Goal: Use online tool/utility: Utilize a website feature to perform a specific function

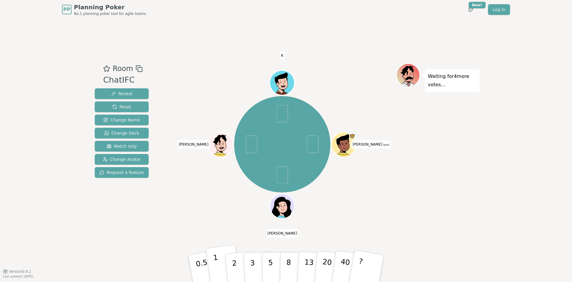
click at [219, 270] on button "1" at bounding box center [223, 268] width 35 height 48
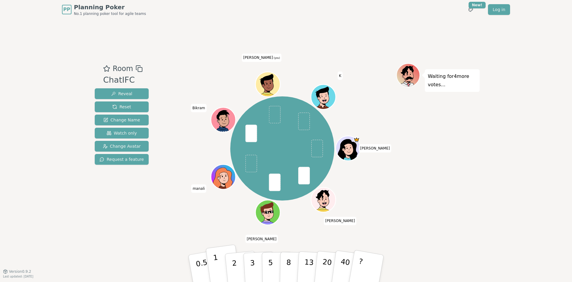
click at [219, 269] on button "1" at bounding box center [223, 268] width 35 height 48
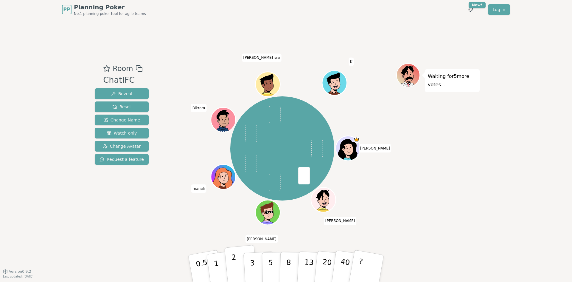
click at [236, 265] on button "2" at bounding box center [242, 268] width 34 height 47
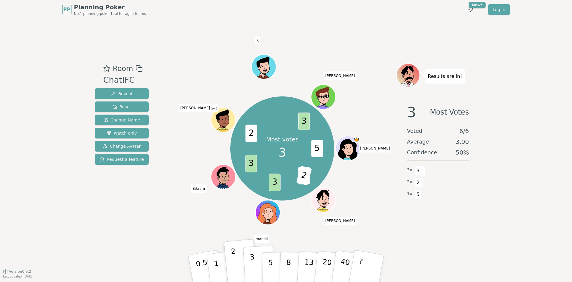
click at [253, 270] on p "3" at bounding box center [253, 269] width 7 height 33
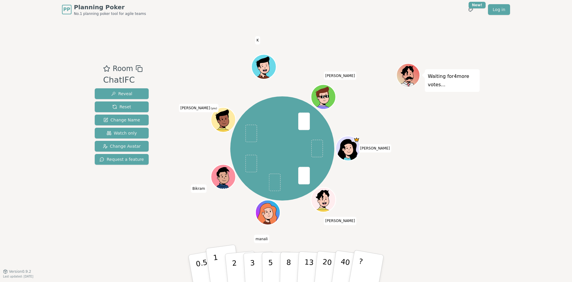
click at [216, 263] on p "1" at bounding box center [217, 269] width 9 height 33
click at [218, 267] on p "1" at bounding box center [217, 269] width 9 height 33
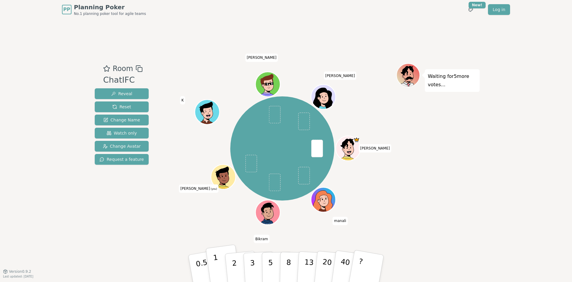
click at [217, 266] on p "1" at bounding box center [217, 269] width 9 height 33
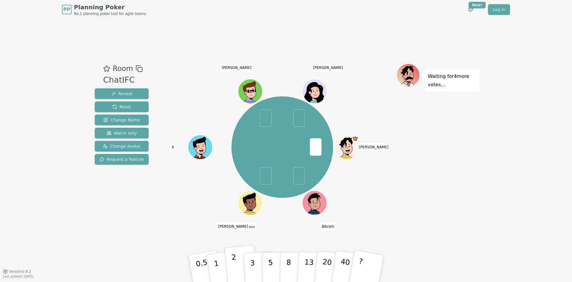
click at [236, 267] on p "2" at bounding box center [235, 269] width 8 height 33
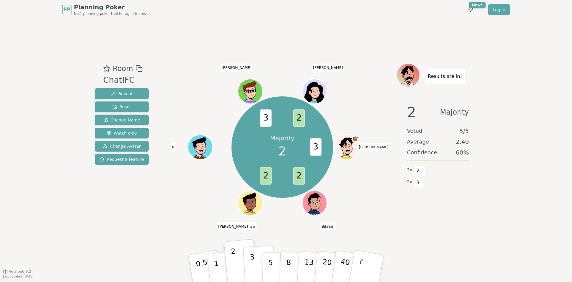
click at [256, 261] on button "3" at bounding box center [259, 268] width 33 height 47
